Goal: Information Seeking & Learning: Compare options

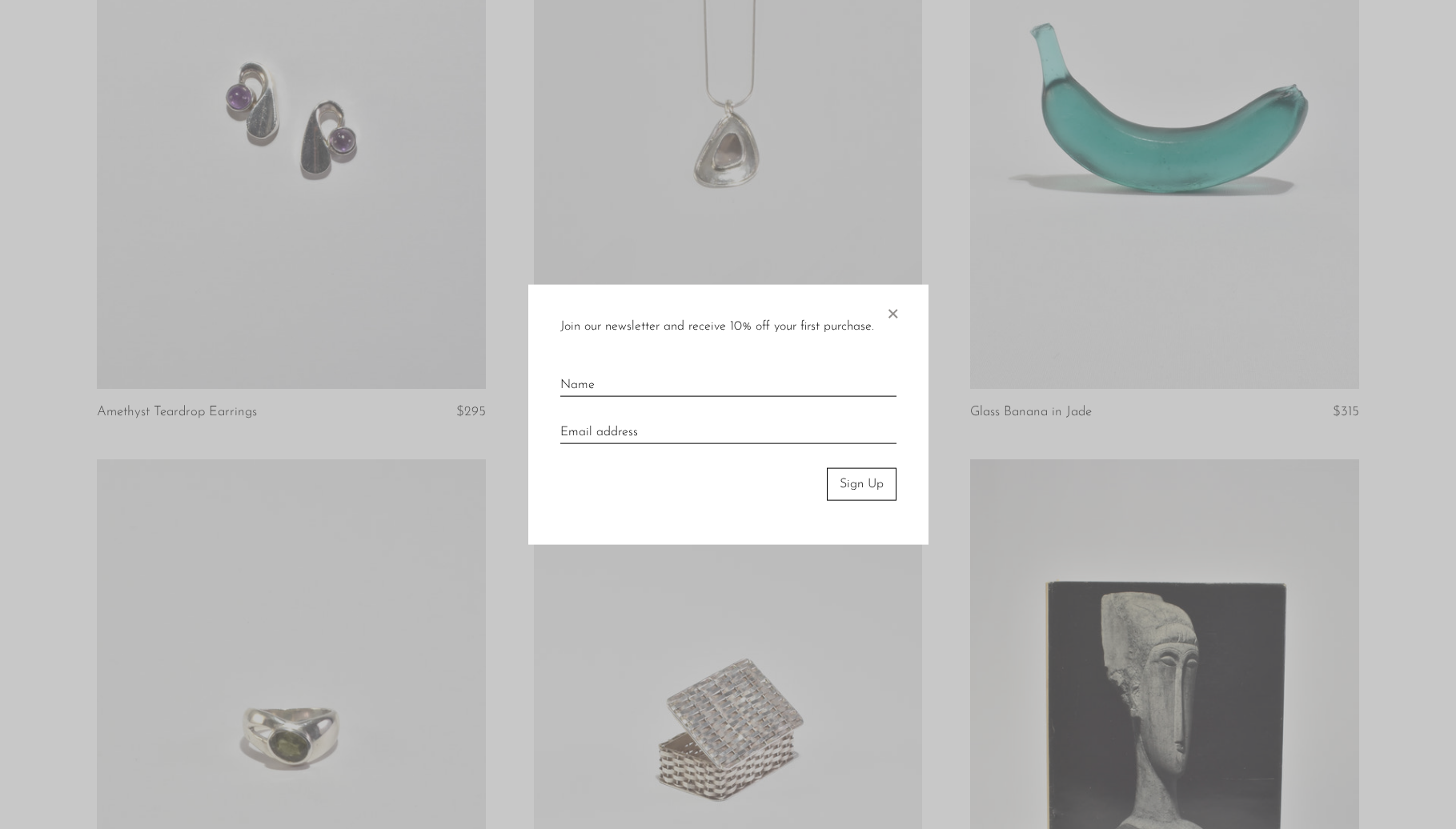
scroll to position [309, 0]
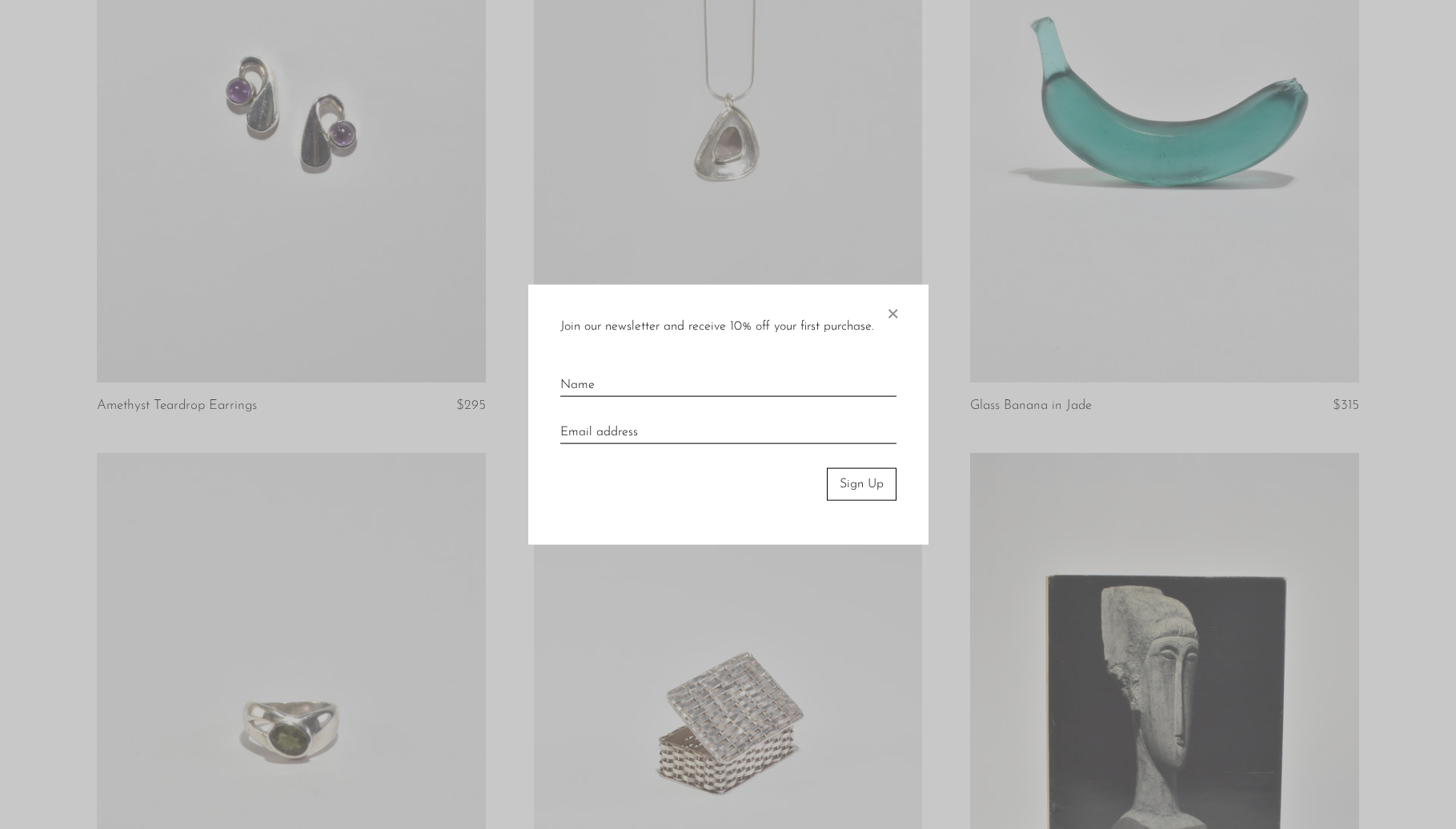
click at [412, 490] on div at bounding box center [728, 414] width 1456 height 829
click at [892, 306] on span "×" at bounding box center [892, 310] width 16 height 51
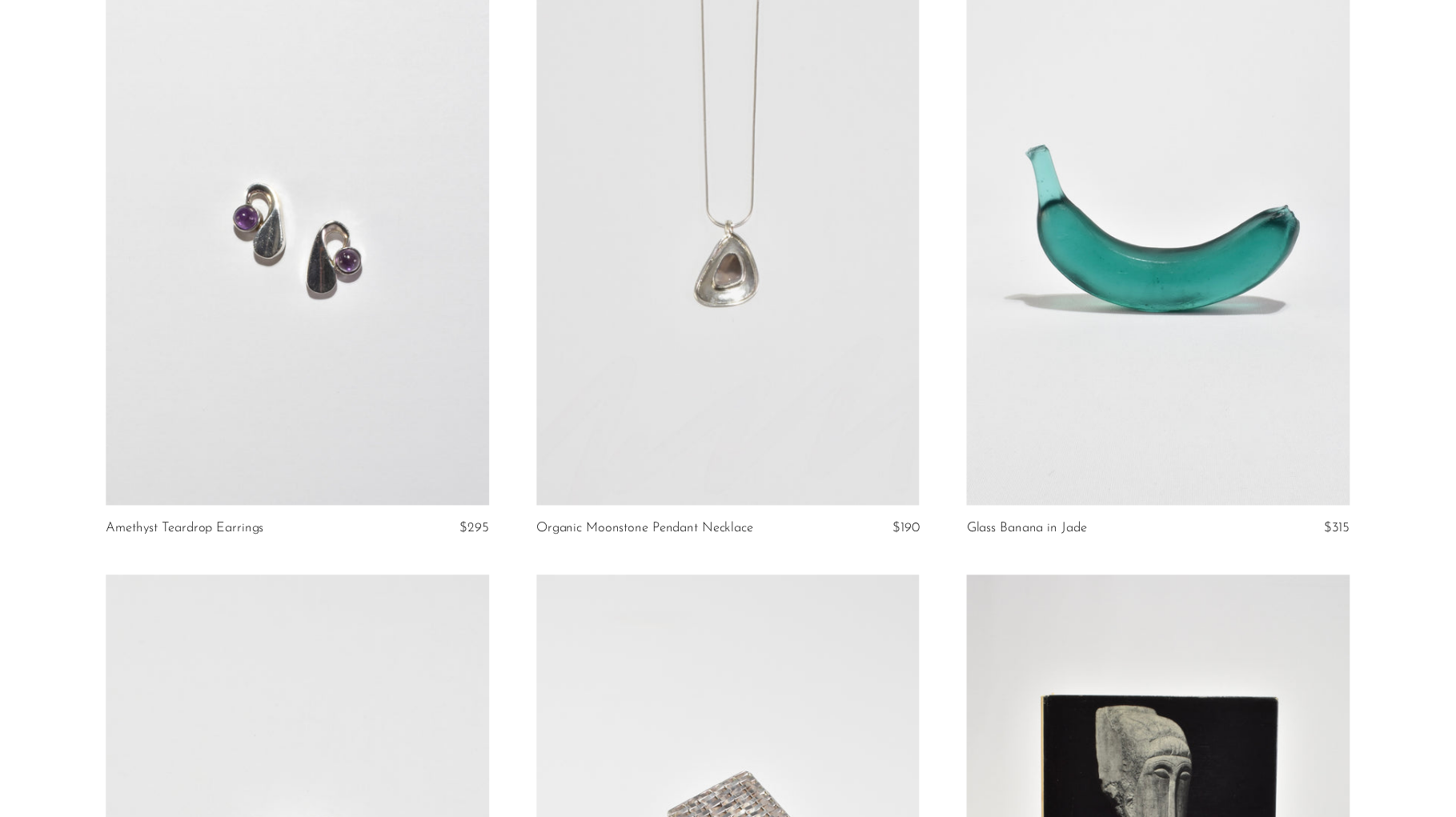
scroll to position [0, 0]
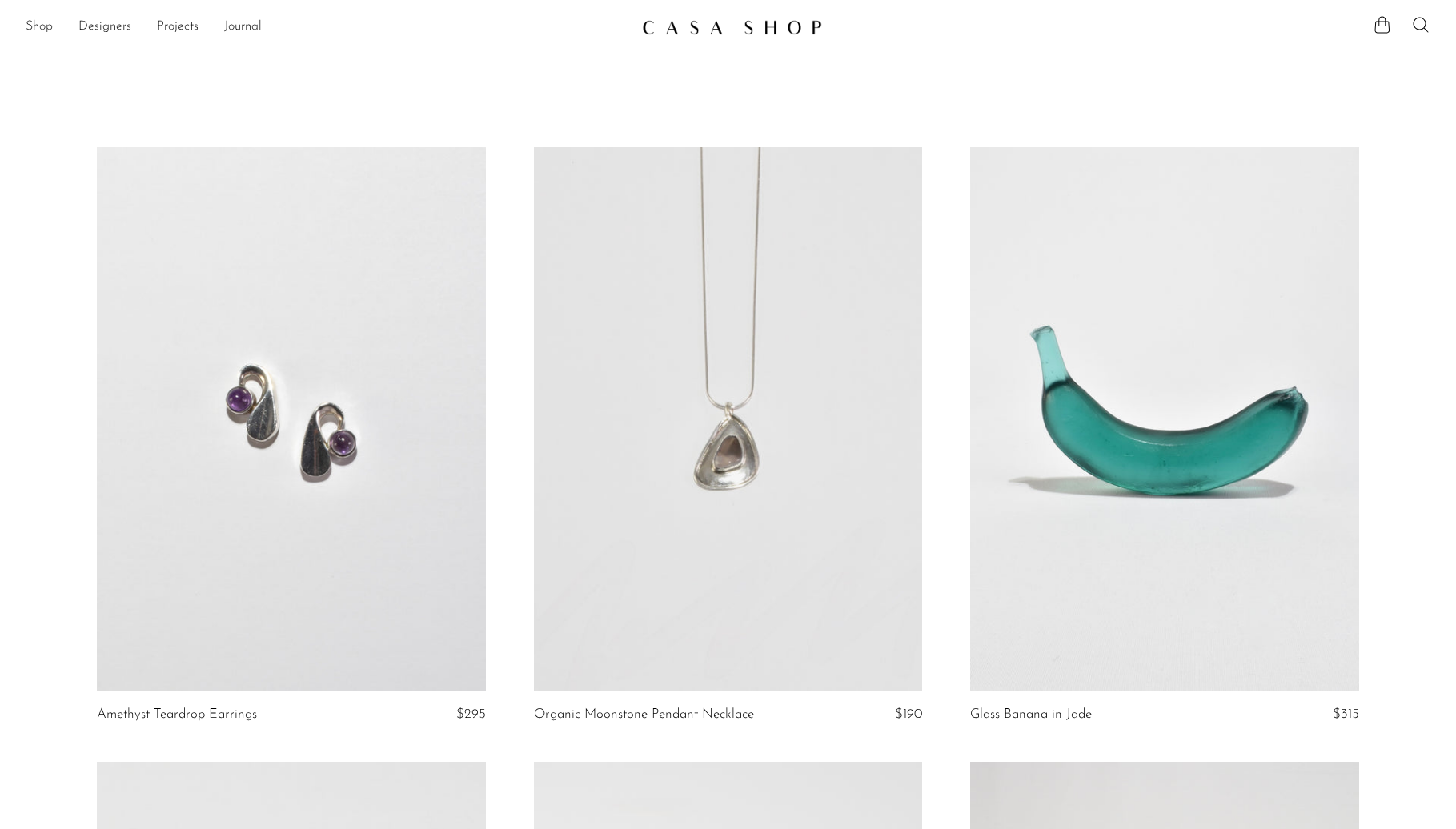
click at [26, 24] on link "Shop" at bounding box center [39, 27] width 27 height 21
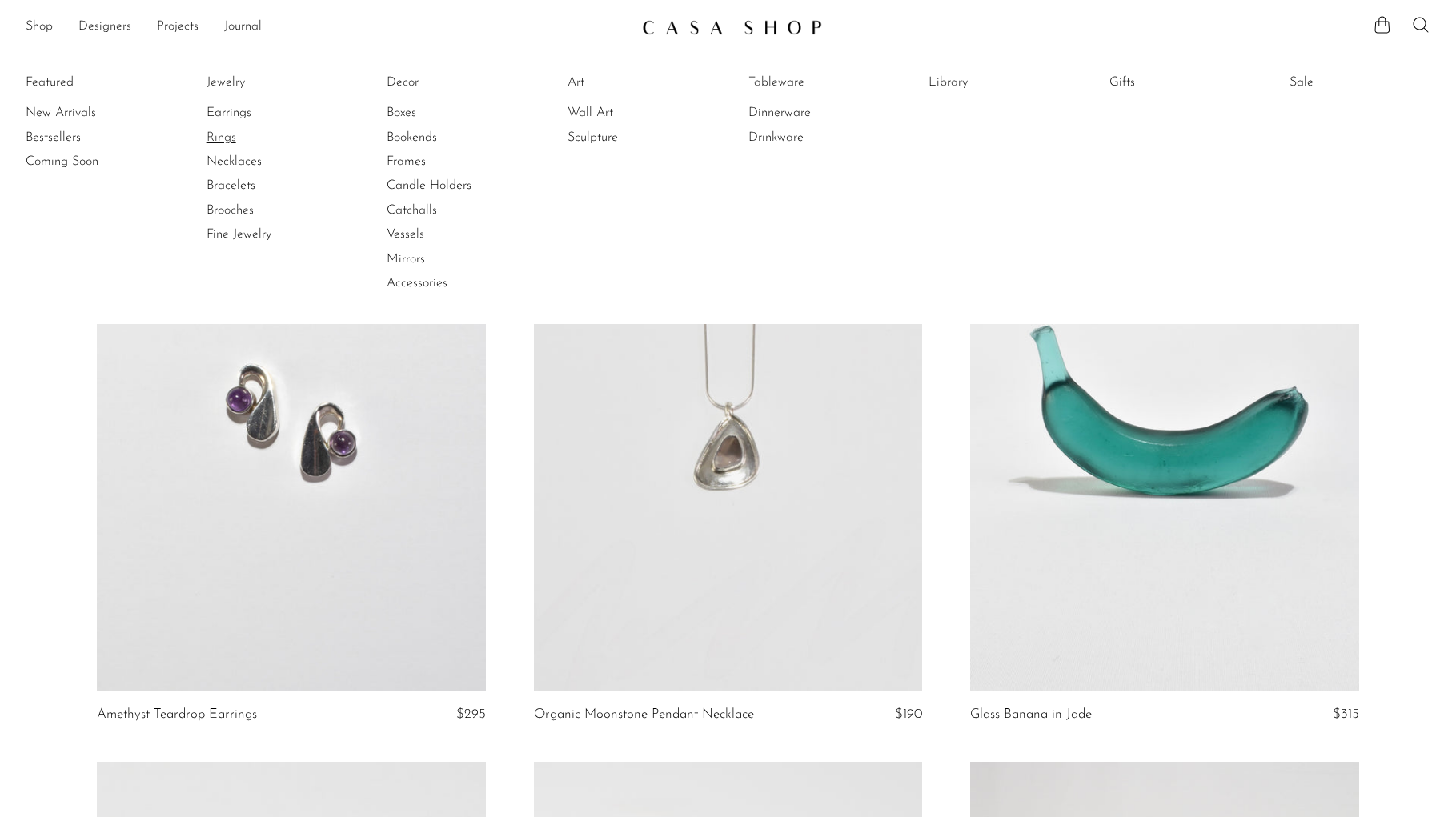
click at [240, 129] on link "Rings" at bounding box center [267, 138] width 120 height 18
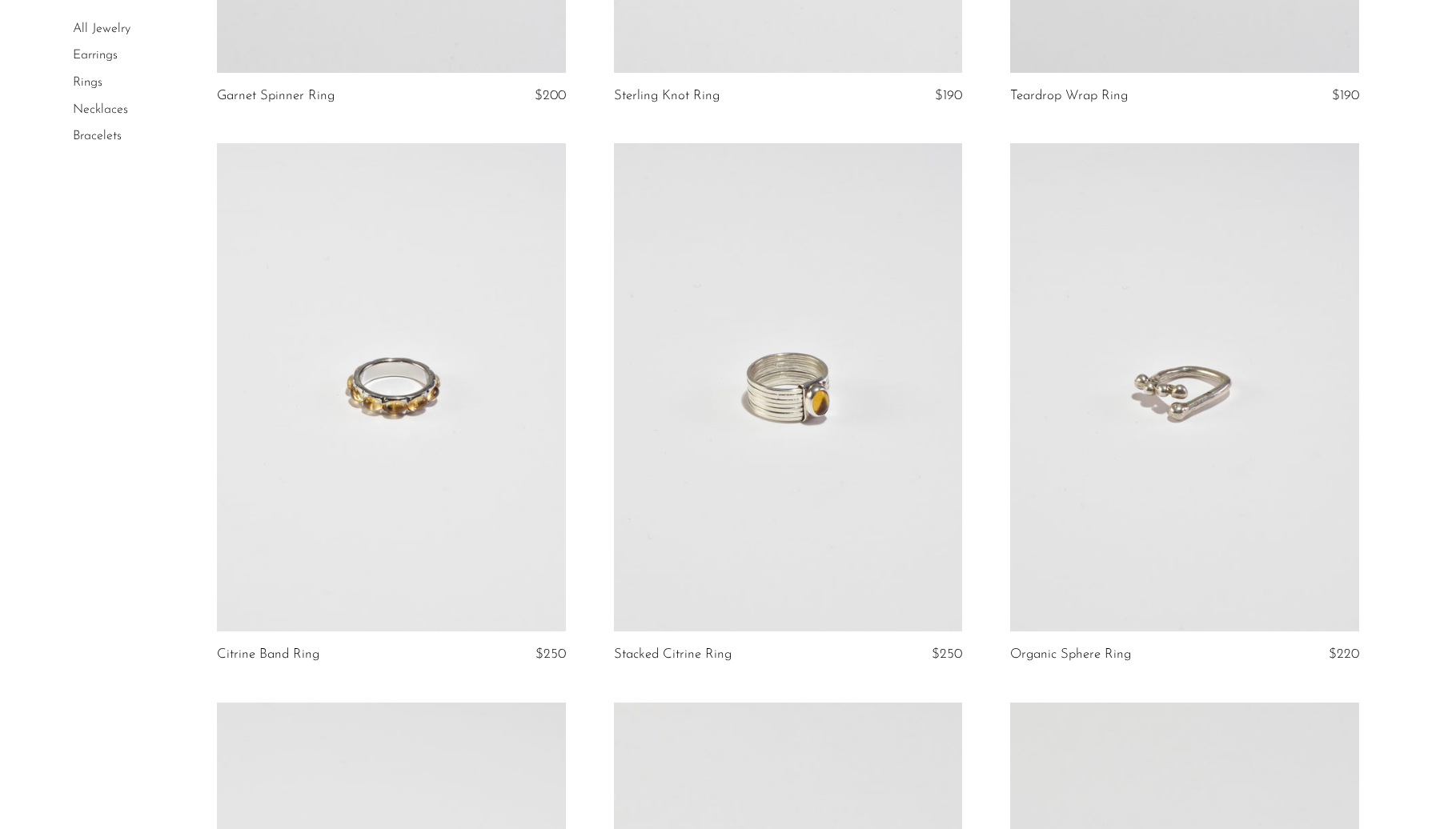
scroll to position [6250, 0]
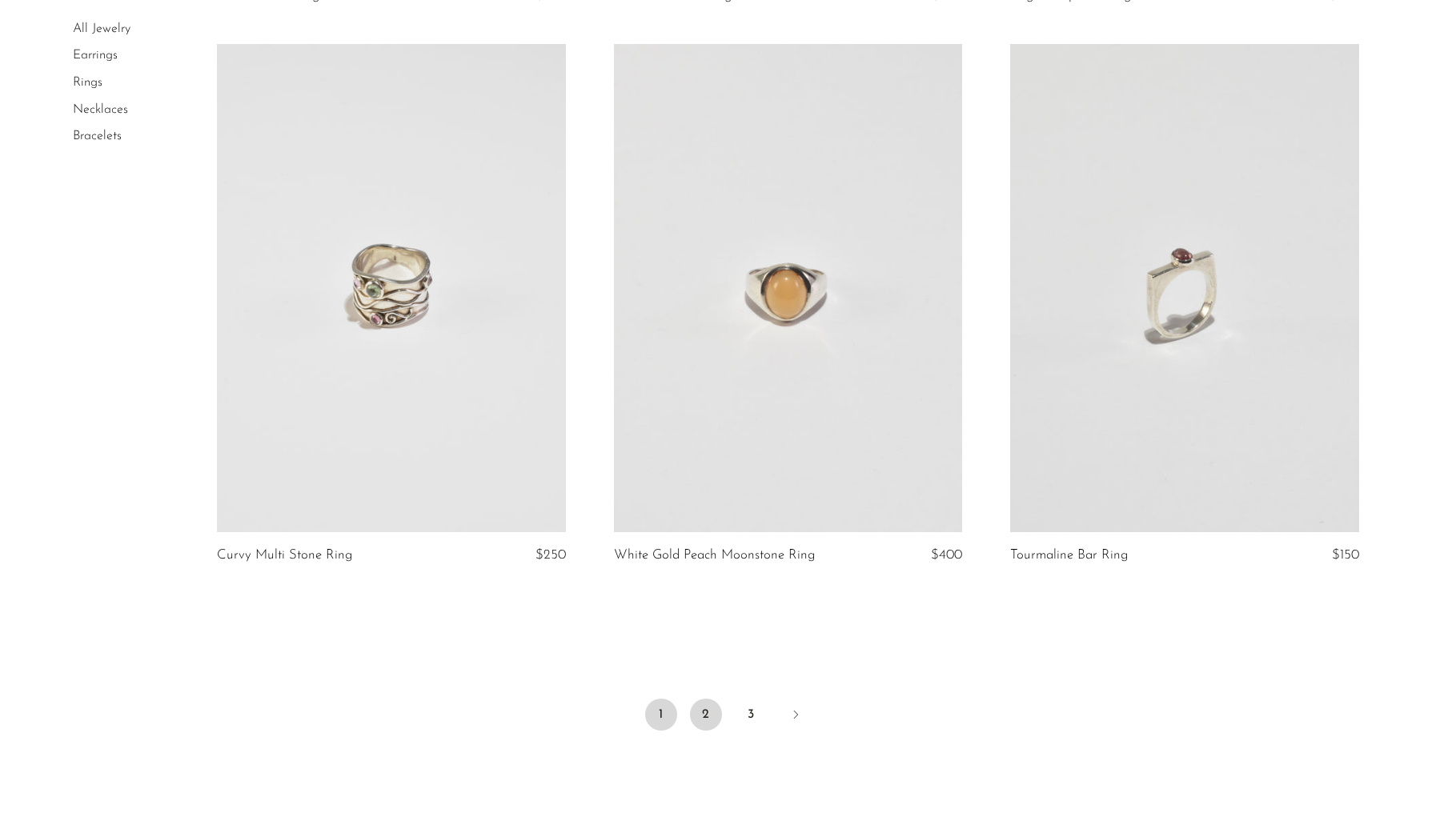
click at [718, 705] on link "2" at bounding box center [705, 715] width 32 height 32
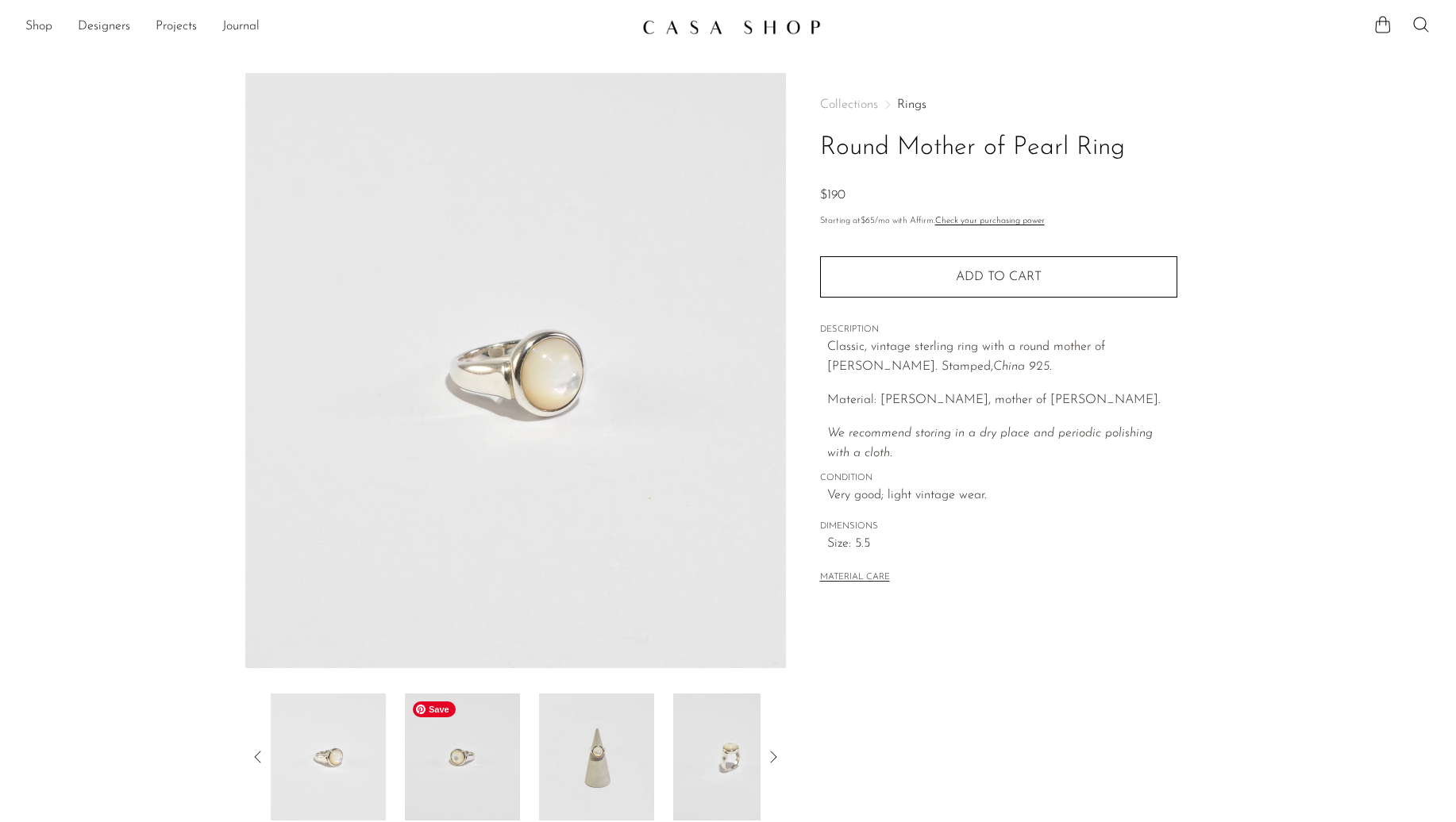
click at [483, 777] on img at bounding box center [462, 757] width 115 height 127
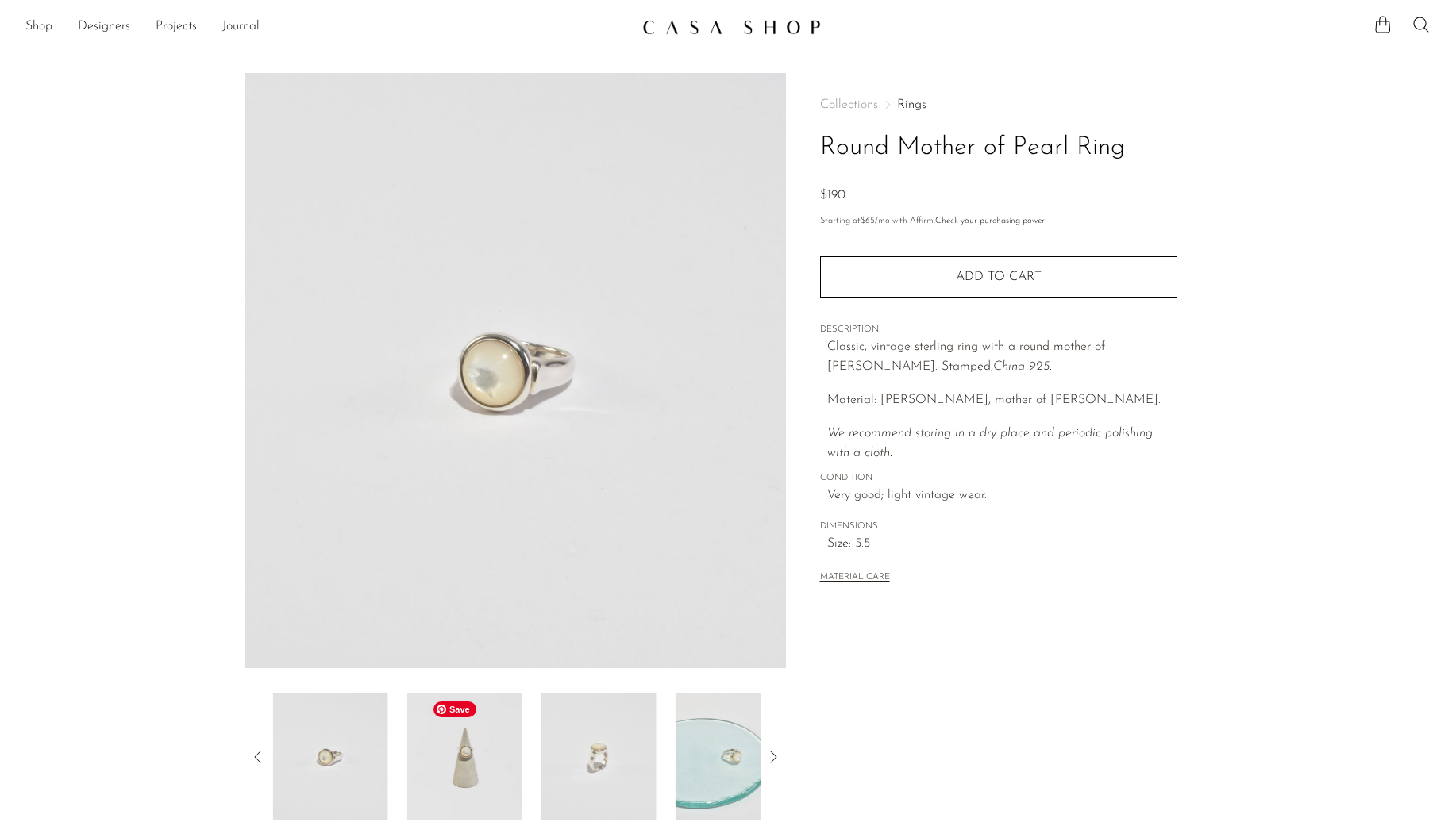
click at [500, 771] on img at bounding box center [465, 757] width 115 height 127
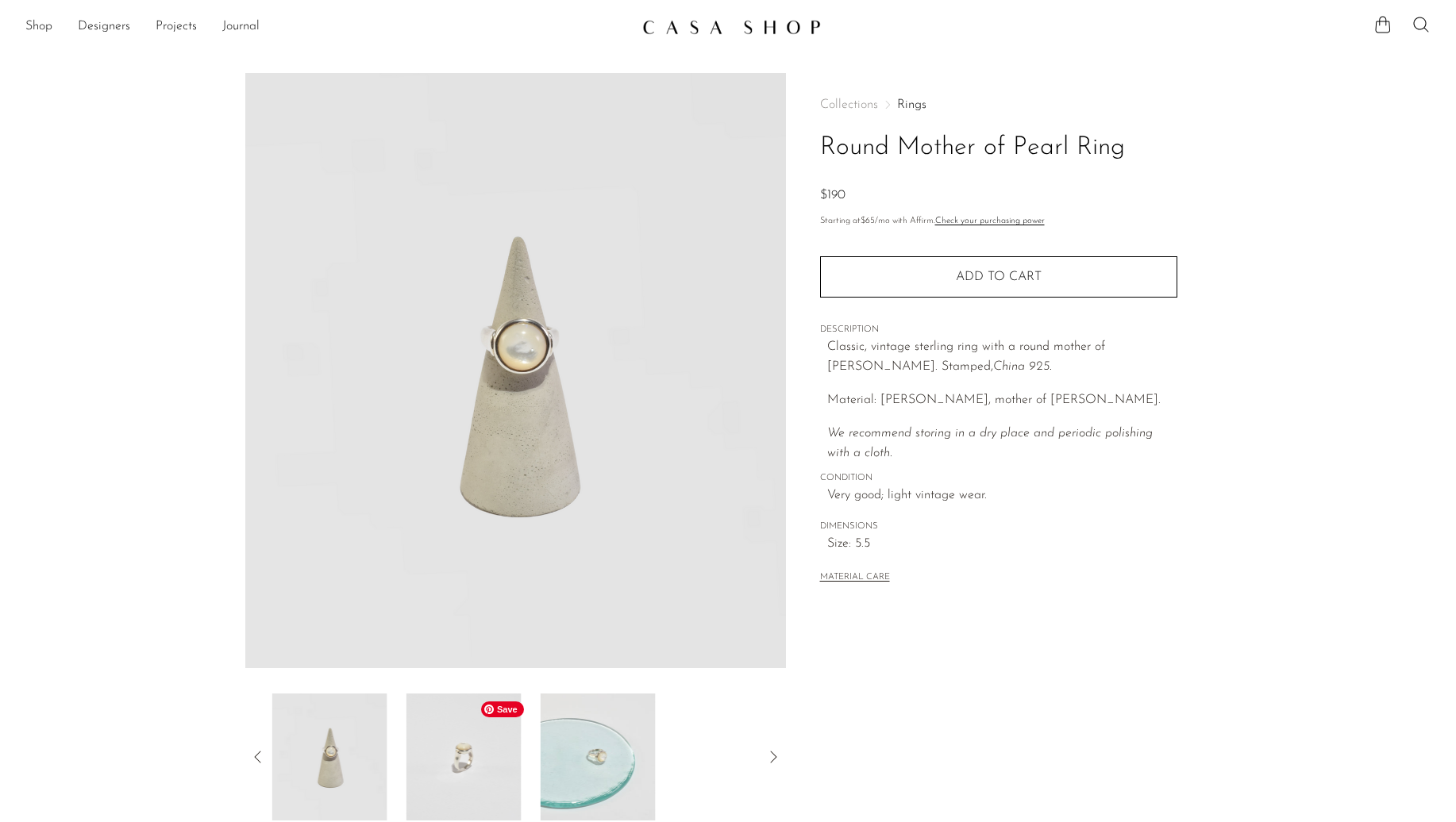
click at [508, 773] on img at bounding box center [464, 757] width 115 height 127
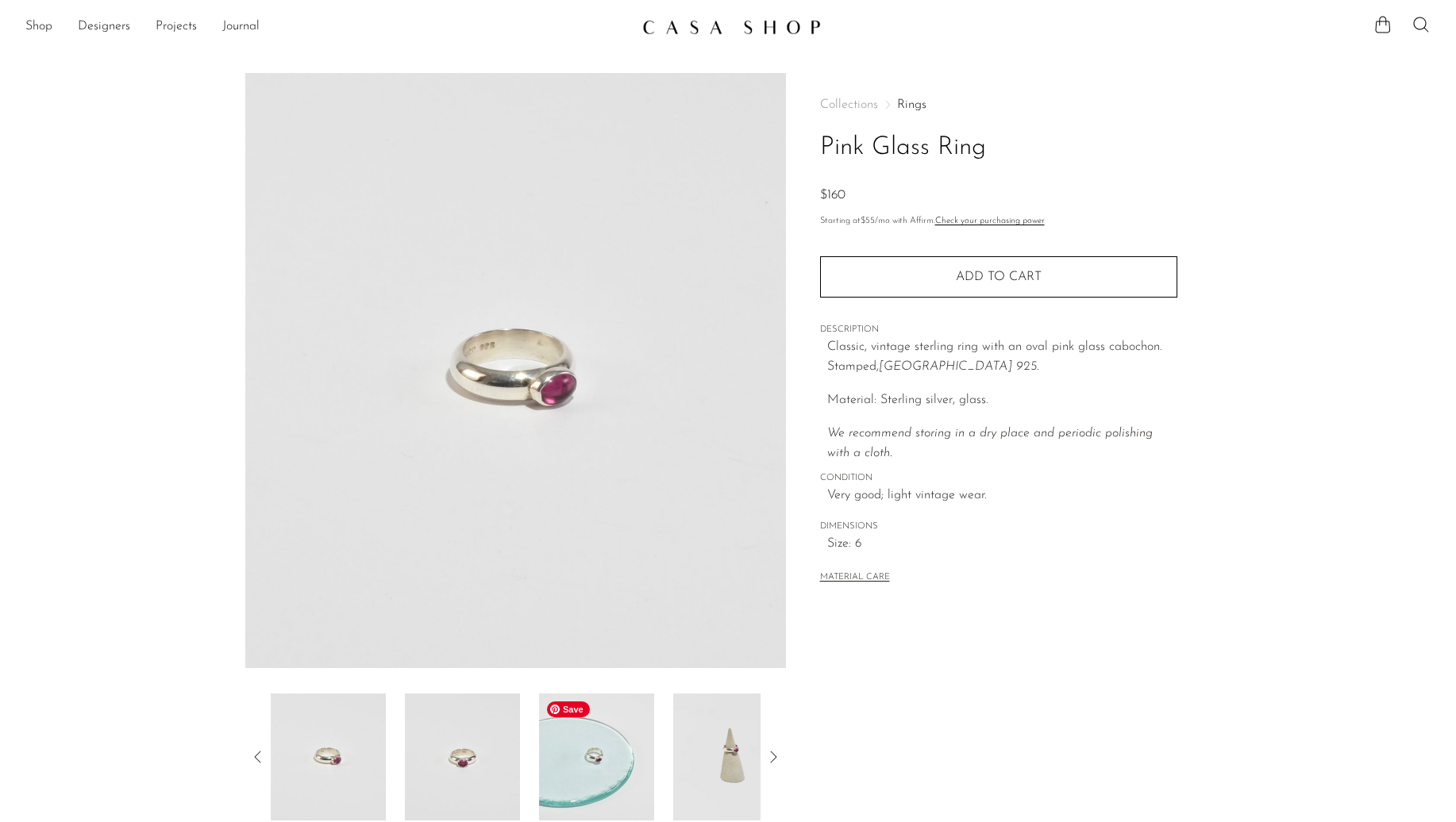
click at [585, 759] on img at bounding box center [597, 757] width 115 height 127
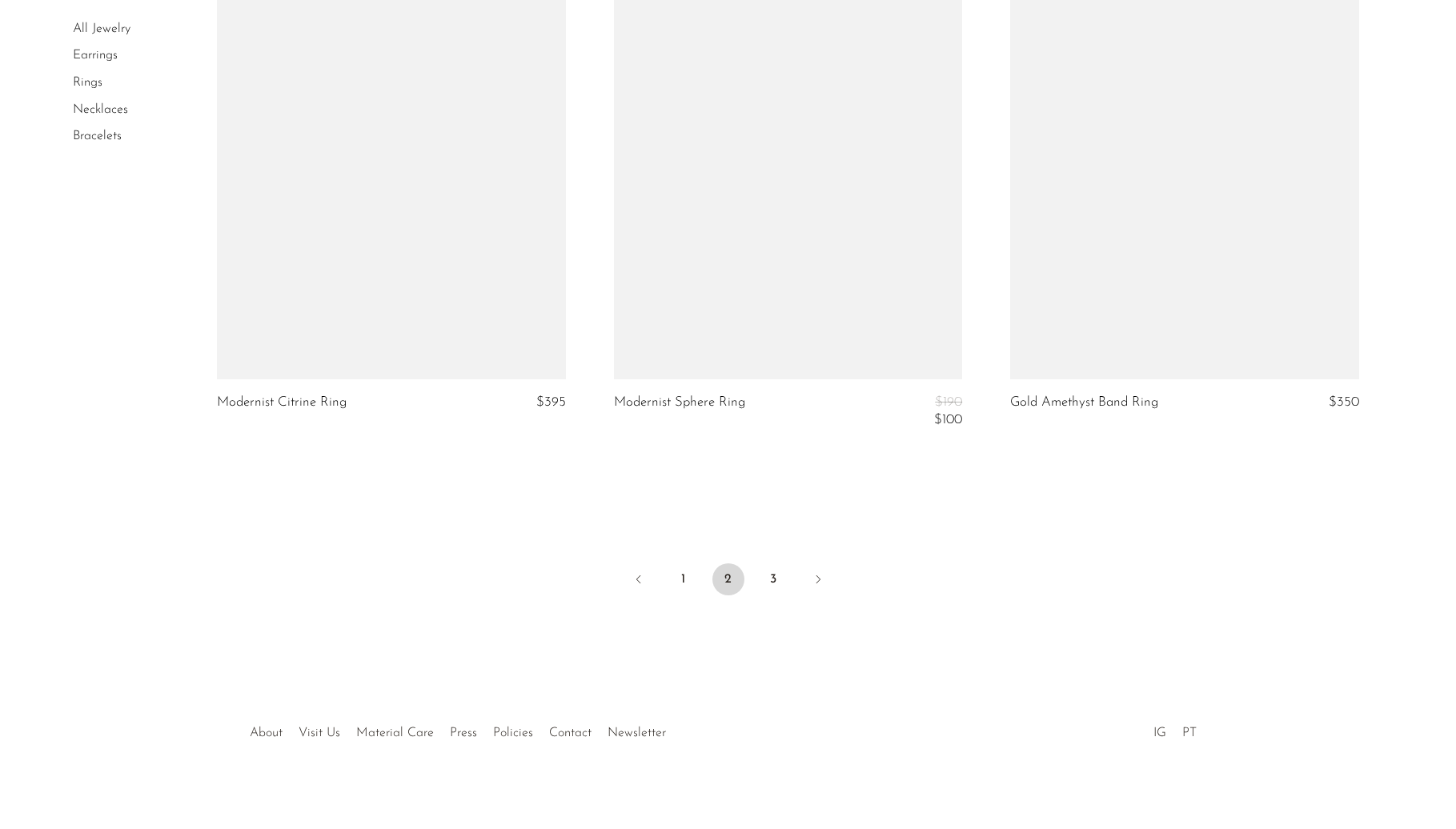
scroll to position [6450, 0]
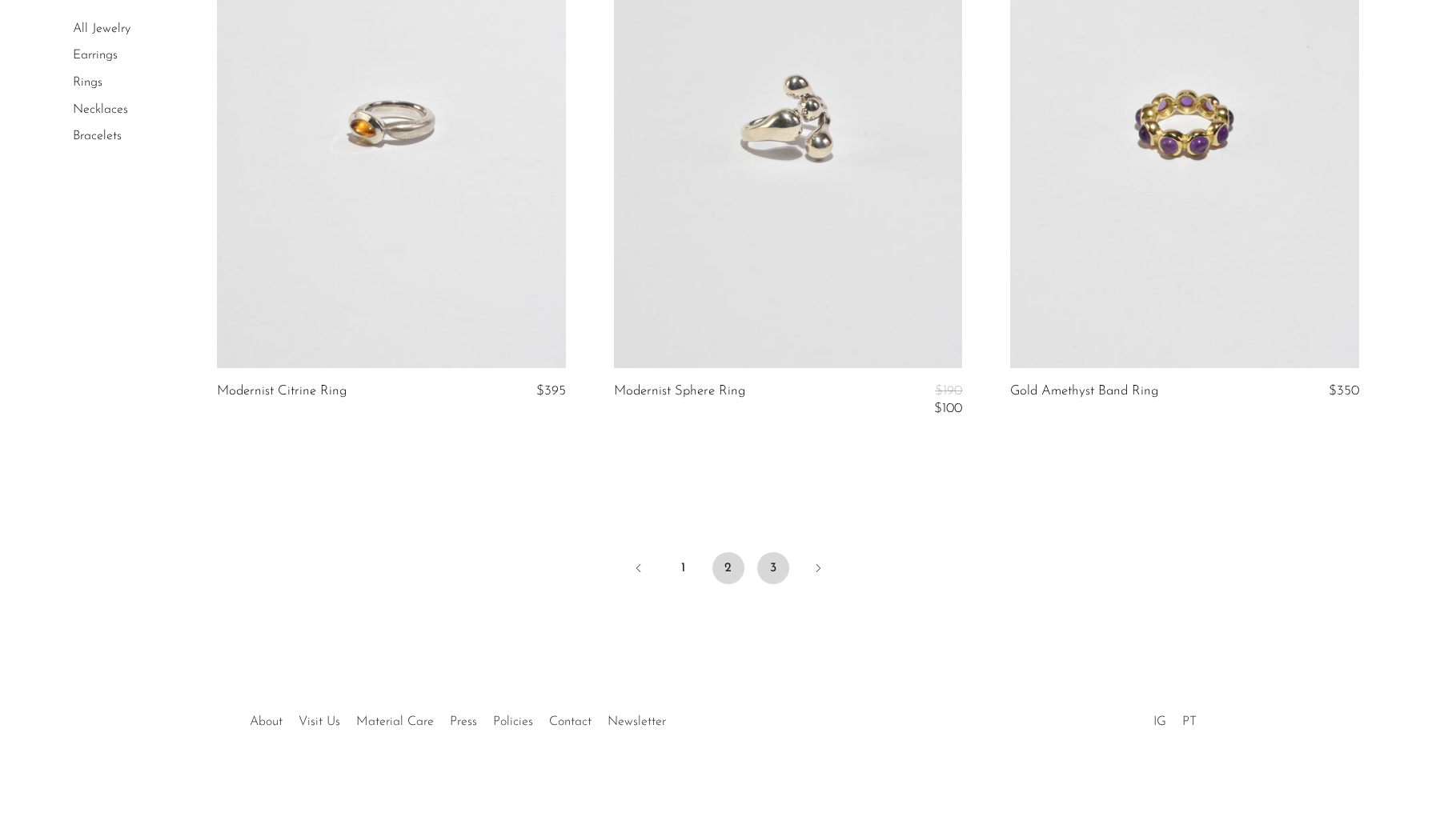
click at [771, 555] on link "3" at bounding box center [773, 568] width 32 height 32
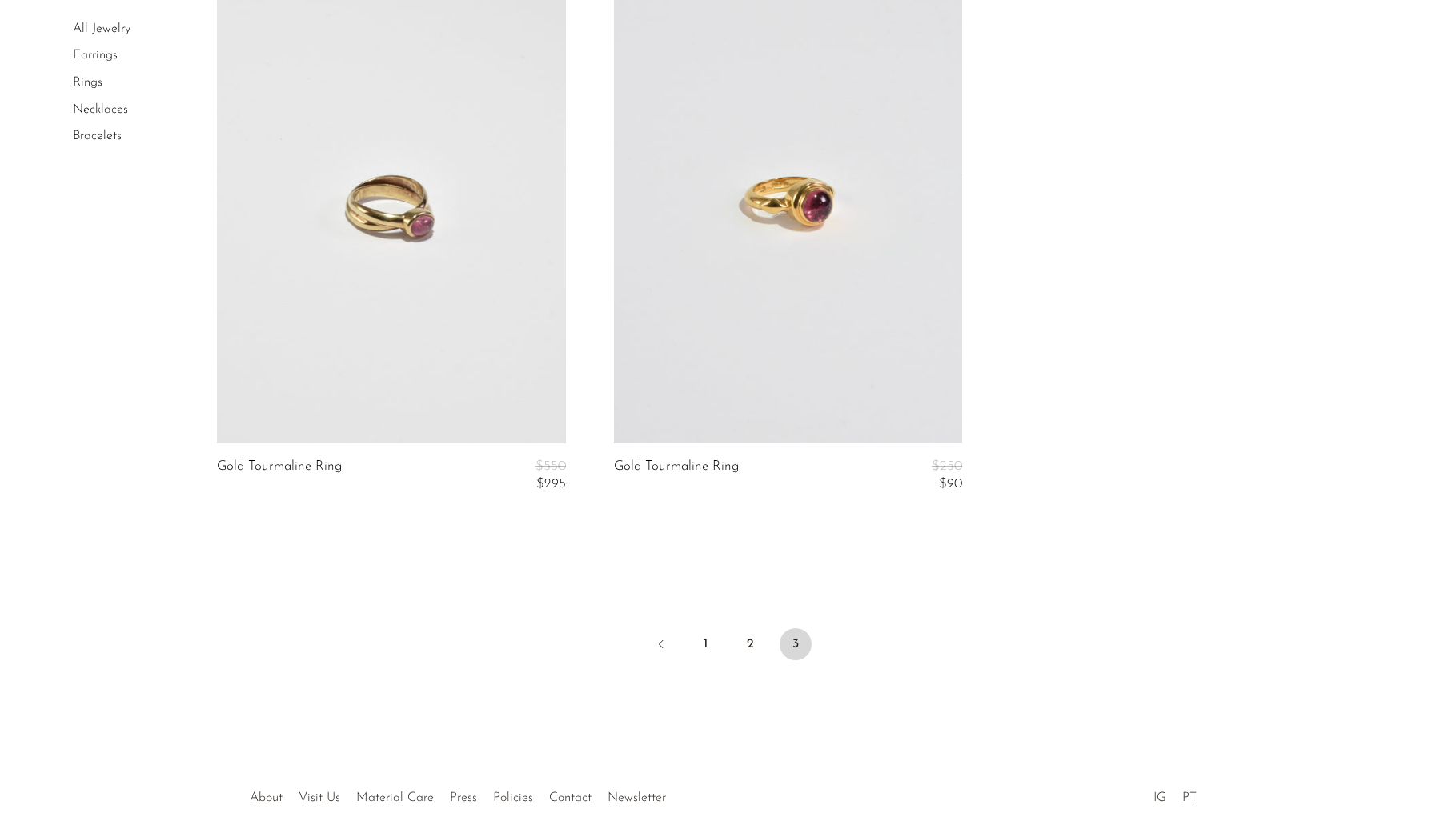
scroll to position [6035, 0]
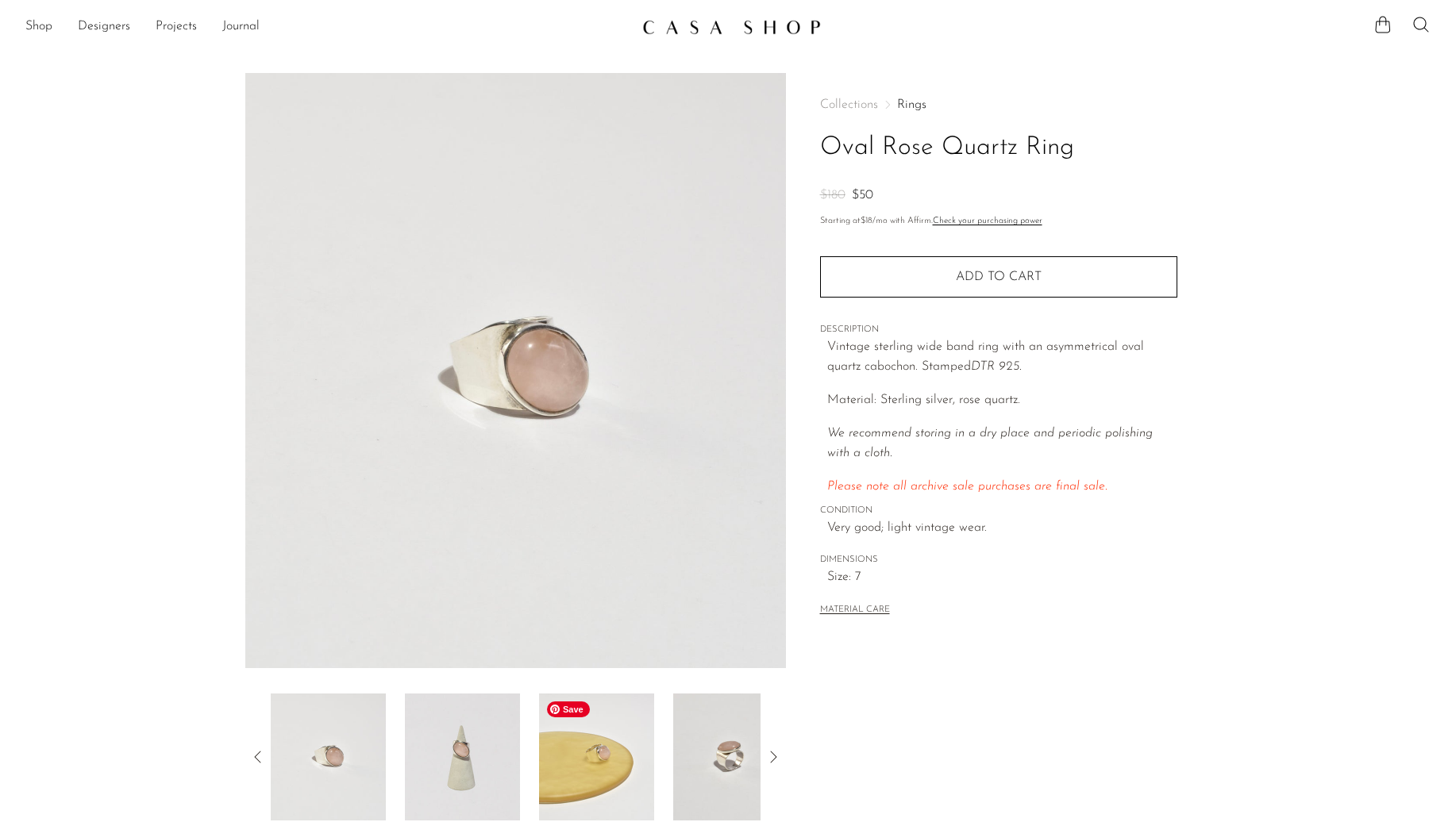
click at [614, 722] on img at bounding box center [597, 757] width 115 height 127
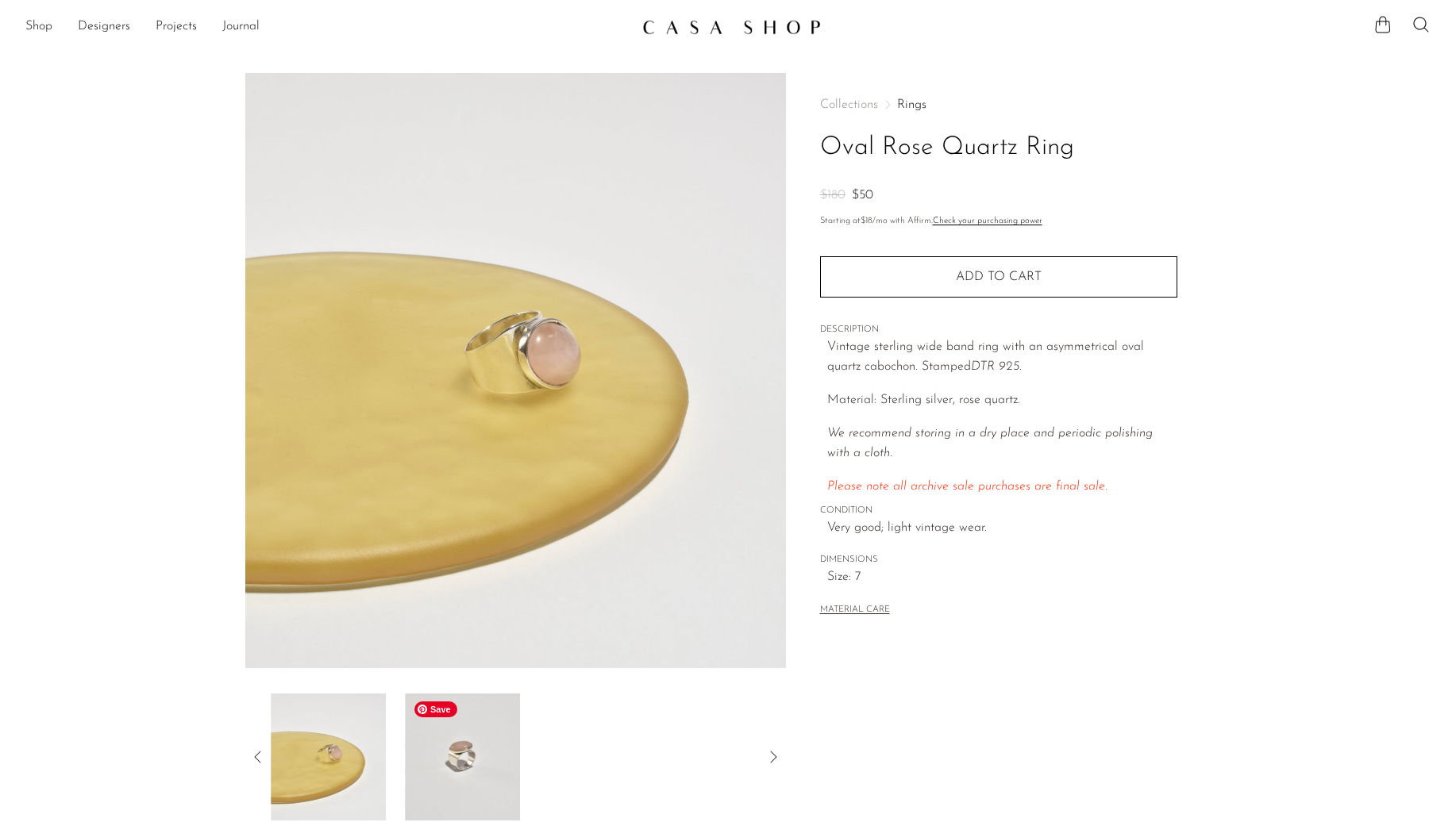
click at [469, 780] on img at bounding box center [462, 757] width 115 height 127
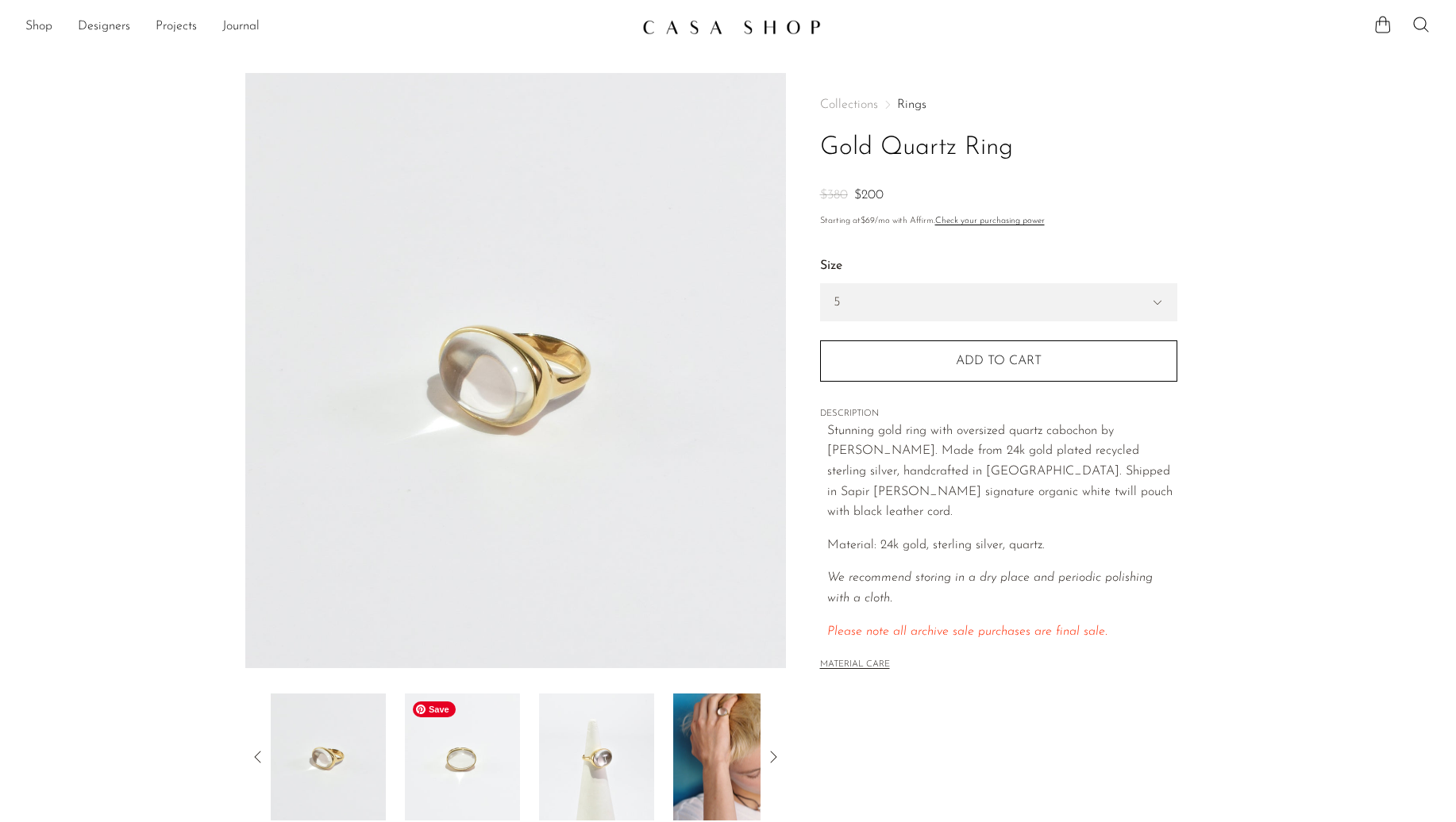
click at [514, 776] on img at bounding box center [462, 757] width 115 height 127
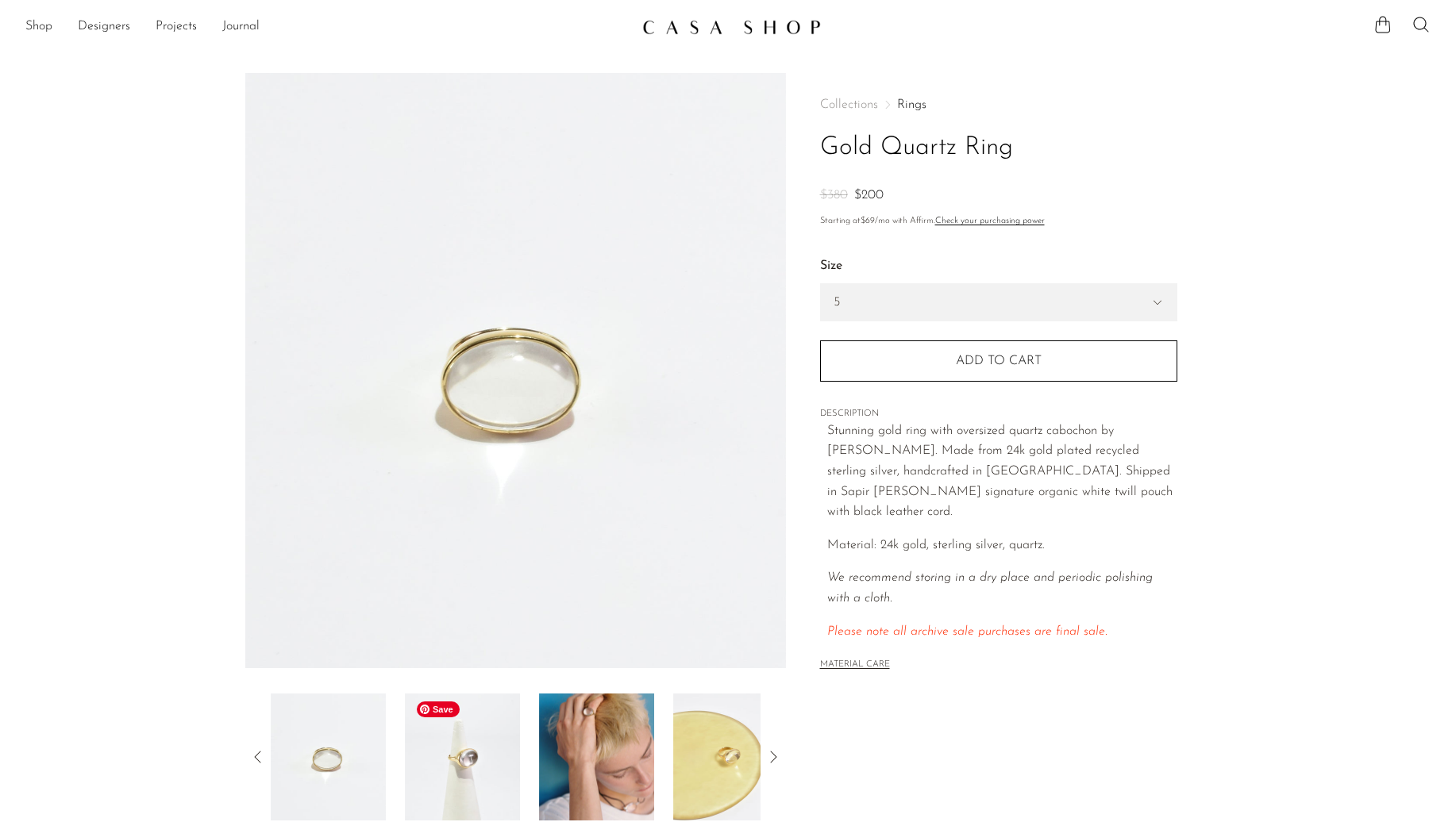
click at [483, 773] on img at bounding box center [462, 757] width 115 height 127
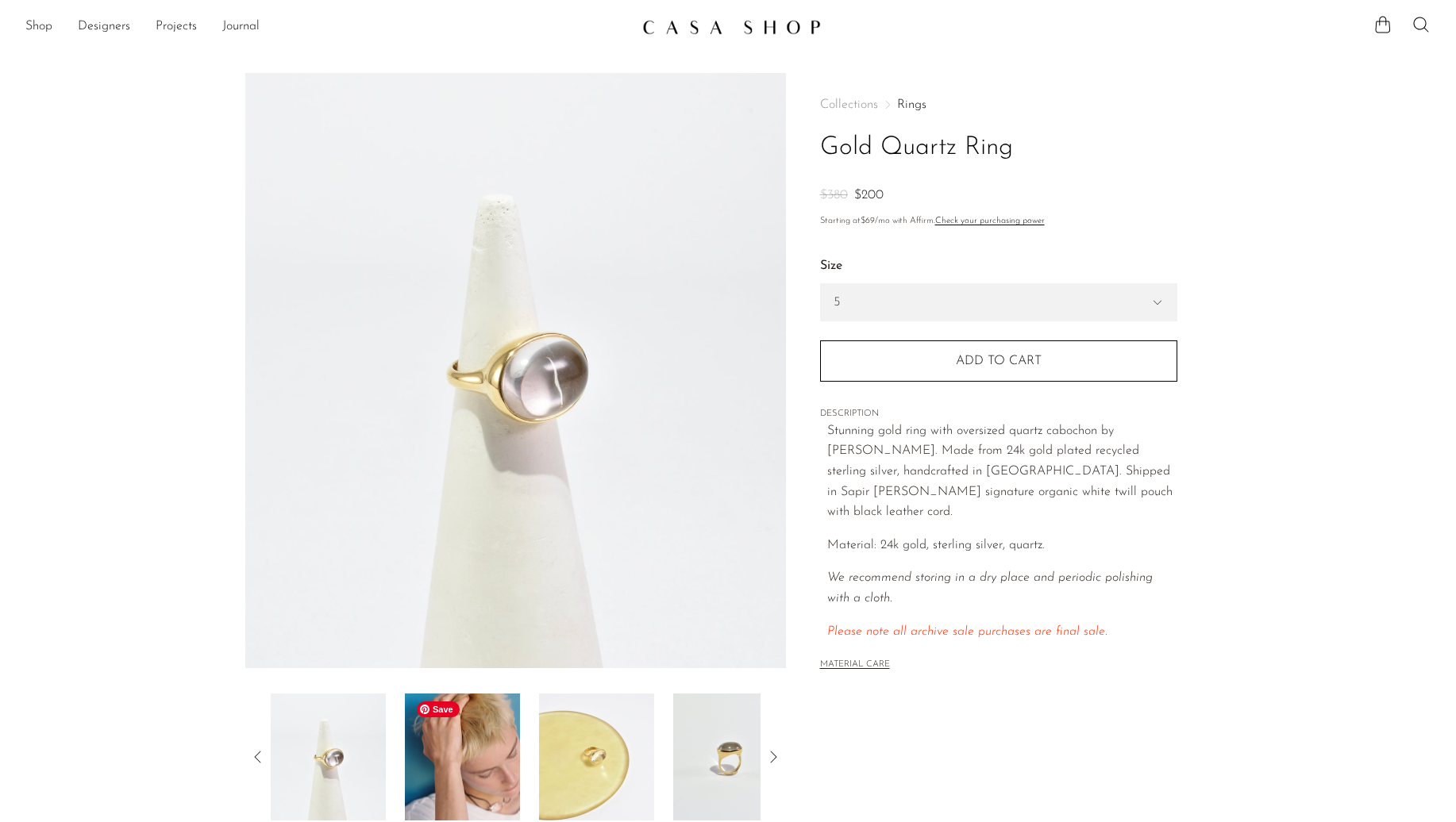
click at [483, 774] on img at bounding box center [462, 757] width 115 height 127
